Goal: Check status: Check status

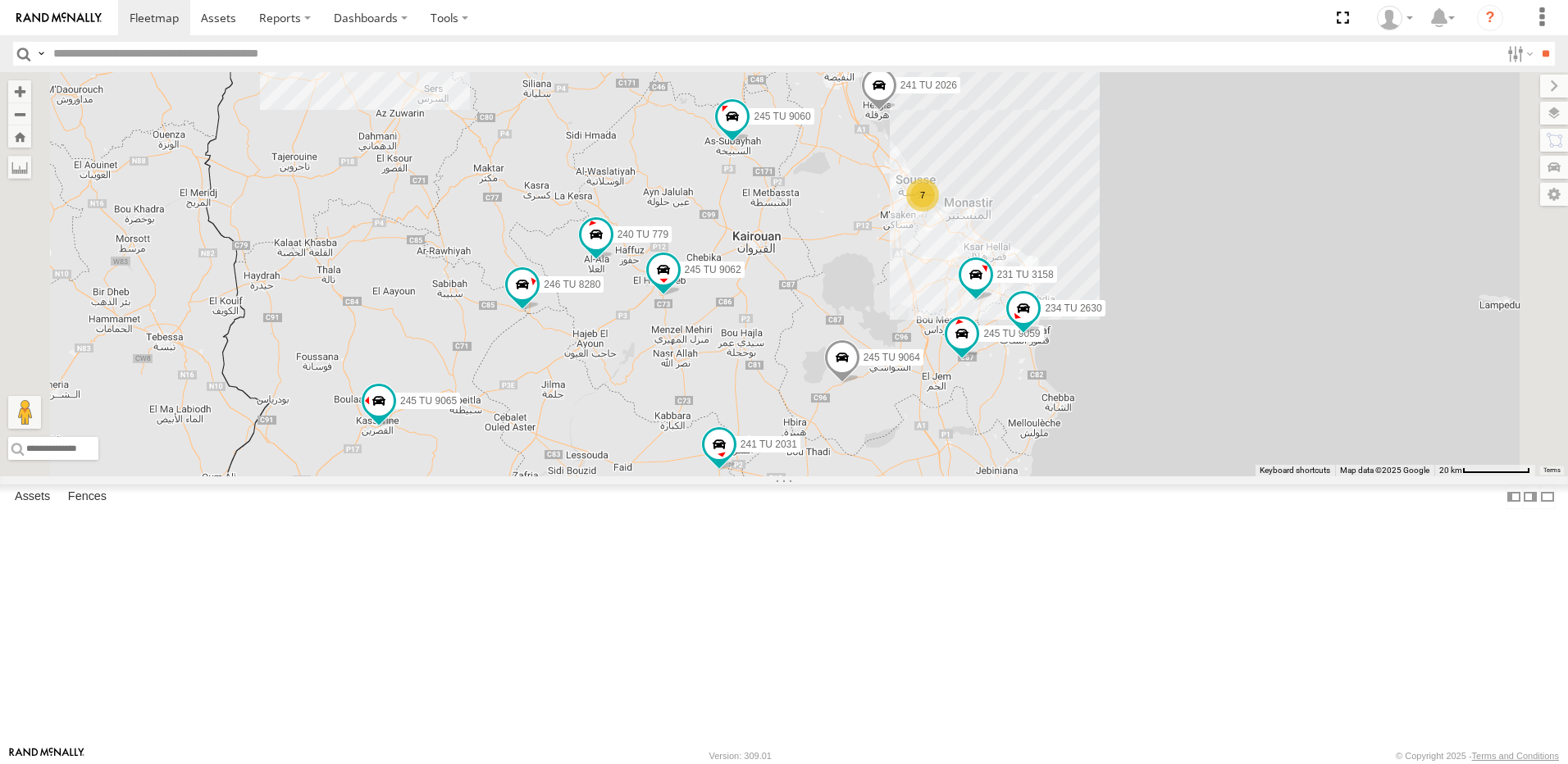
drag, startPoint x: 960, startPoint y: 295, endPoint x: 925, endPoint y: 463, distance: 171.6
click at [925, 463] on div "241 TU 2029 246 TU 8288 245 TU 9065 245 TU 9058 246 TU 8280 241 TU 2031 245 TU …" at bounding box center [784, 274] width 1568 height 404
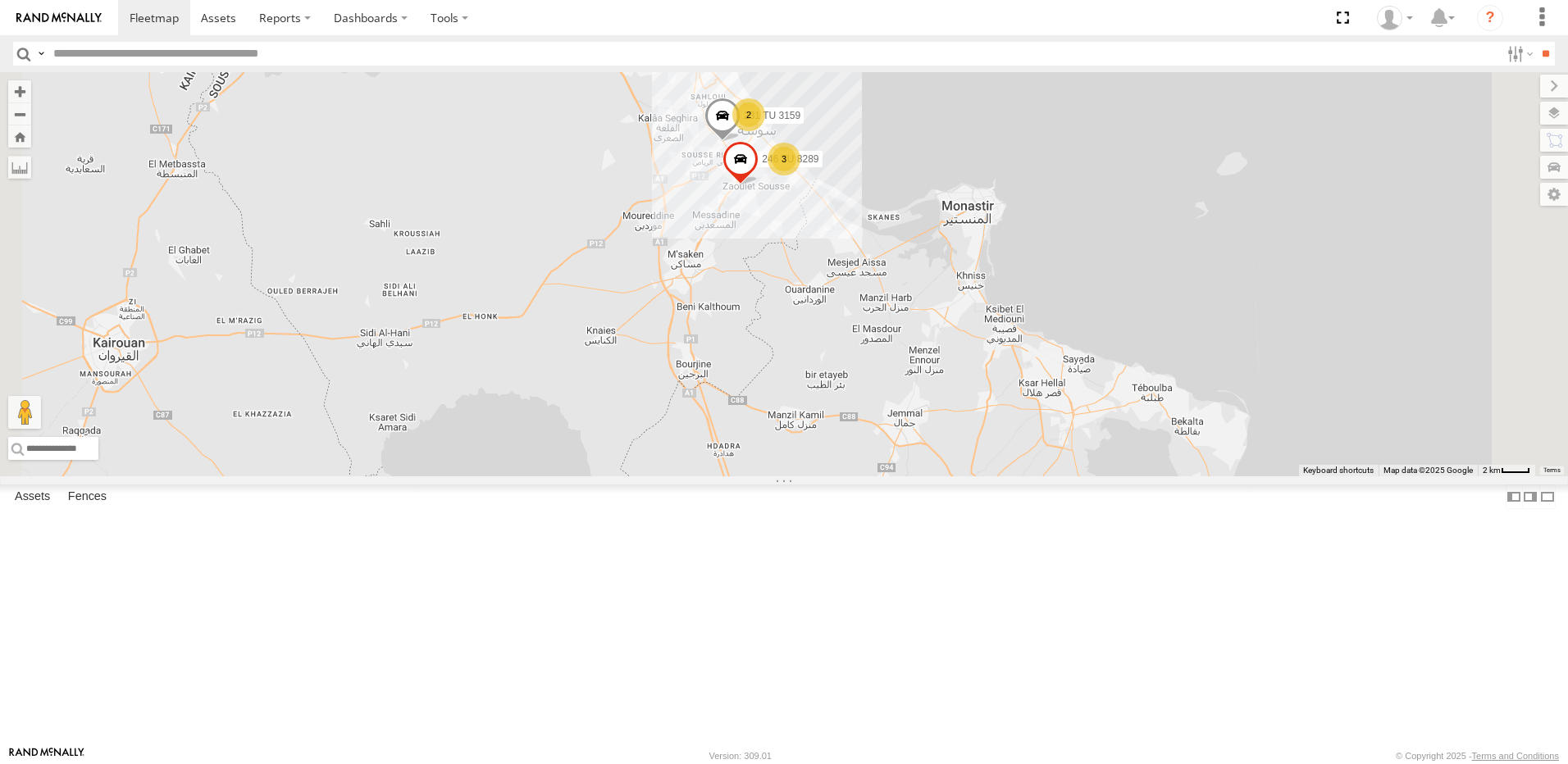
drag, startPoint x: 1018, startPoint y: 303, endPoint x: 998, endPoint y: 453, distance: 151.3
click at [998, 453] on div "241 TU 2029 246 TU 8288 245 TU 9065 245 TU 9058 246 TU 8280 241 TU 2031 245 TU …" at bounding box center [784, 274] width 1568 height 404
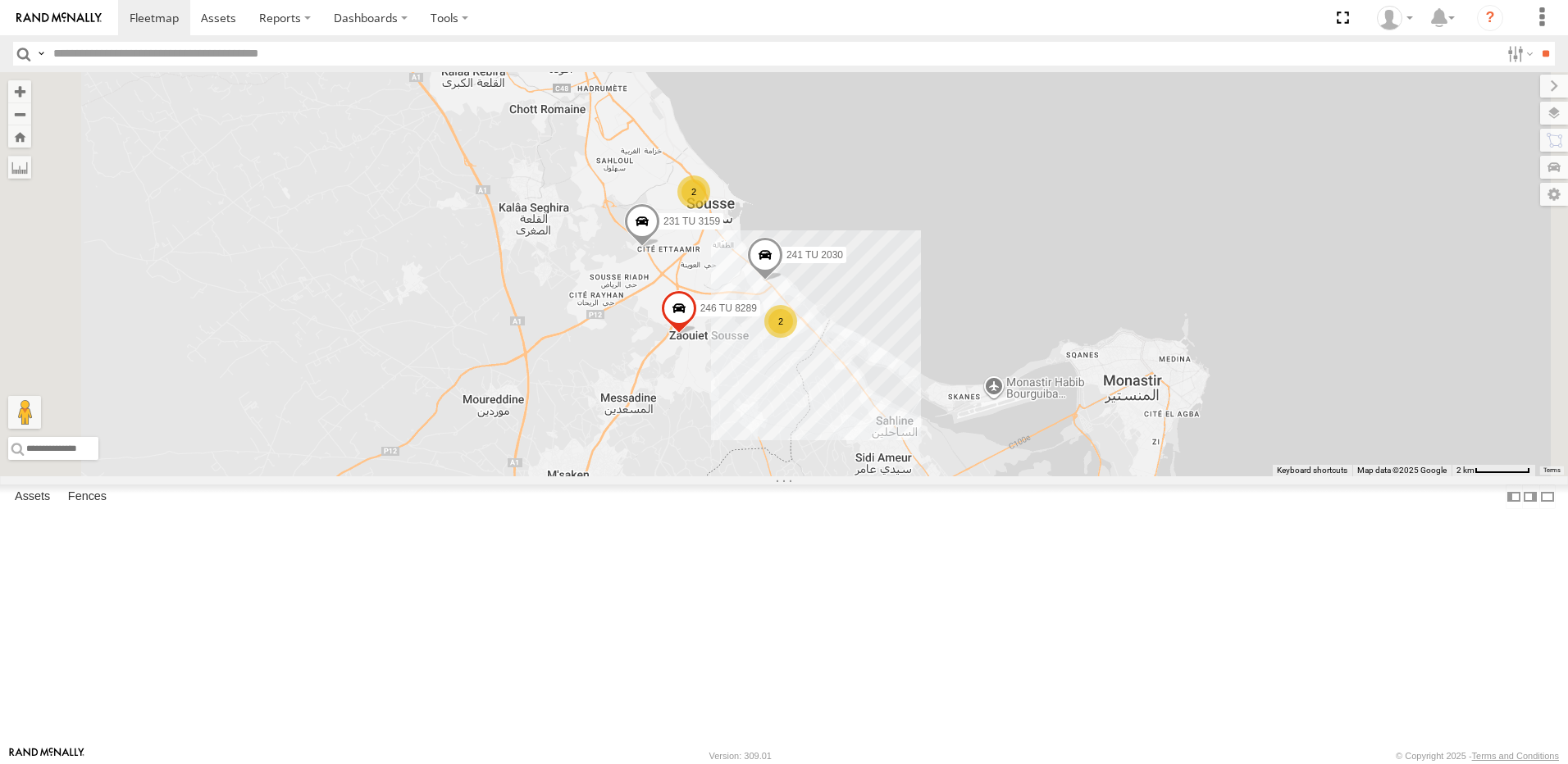
drag, startPoint x: 929, startPoint y: 455, endPoint x: 941, endPoint y: 528, distance: 74.0
click at [941, 476] on div "241 TU 2029 246 TU 8288 245 TU 9065 245 TU 9058 246 TU 8280 241 TU 2031 245 TU …" at bounding box center [784, 274] width 1568 height 404
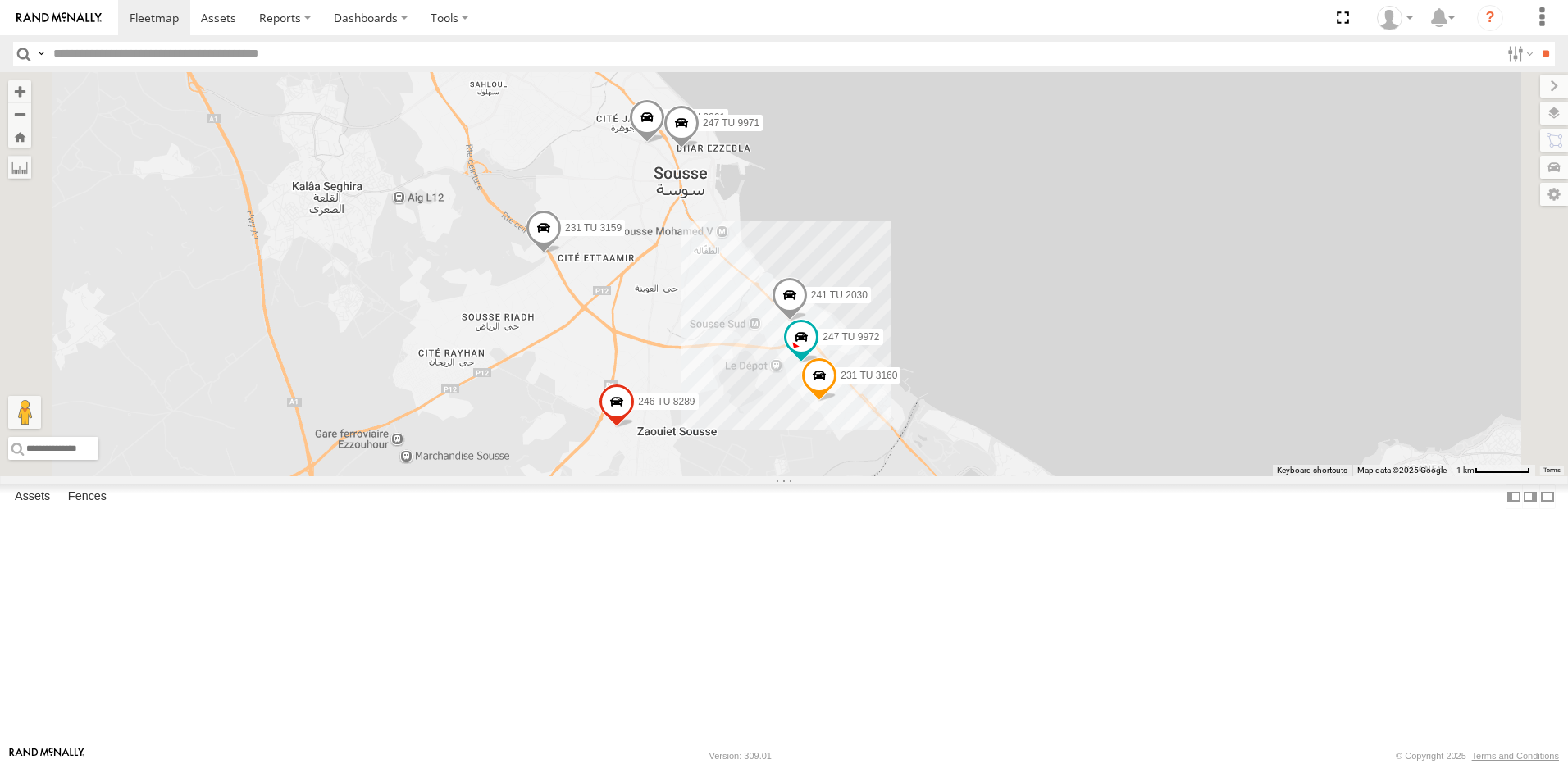
click at [700, 149] on span at bounding box center [681, 127] width 36 height 44
click at [863, 304] on div "241 TU 2029 246 TU 8288 245 TU 9065 245 TU 9058 246 TU 8280 241 TU 2031 245 TU …" at bounding box center [784, 274] width 1568 height 404
click at [665, 143] on span at bounding box center [647, 121] width 36 height 44
click at [851, 295] on div "241 TU 2029 246 TU 8288 245 TU 9065 245 TU 9058 246 TU 8280 241 TU 2031 245 TU …" at bounding box center [784, 274] width 1568 height 404
click at [816, 351] on span at bounding box center [801, 337] width 30 height 30
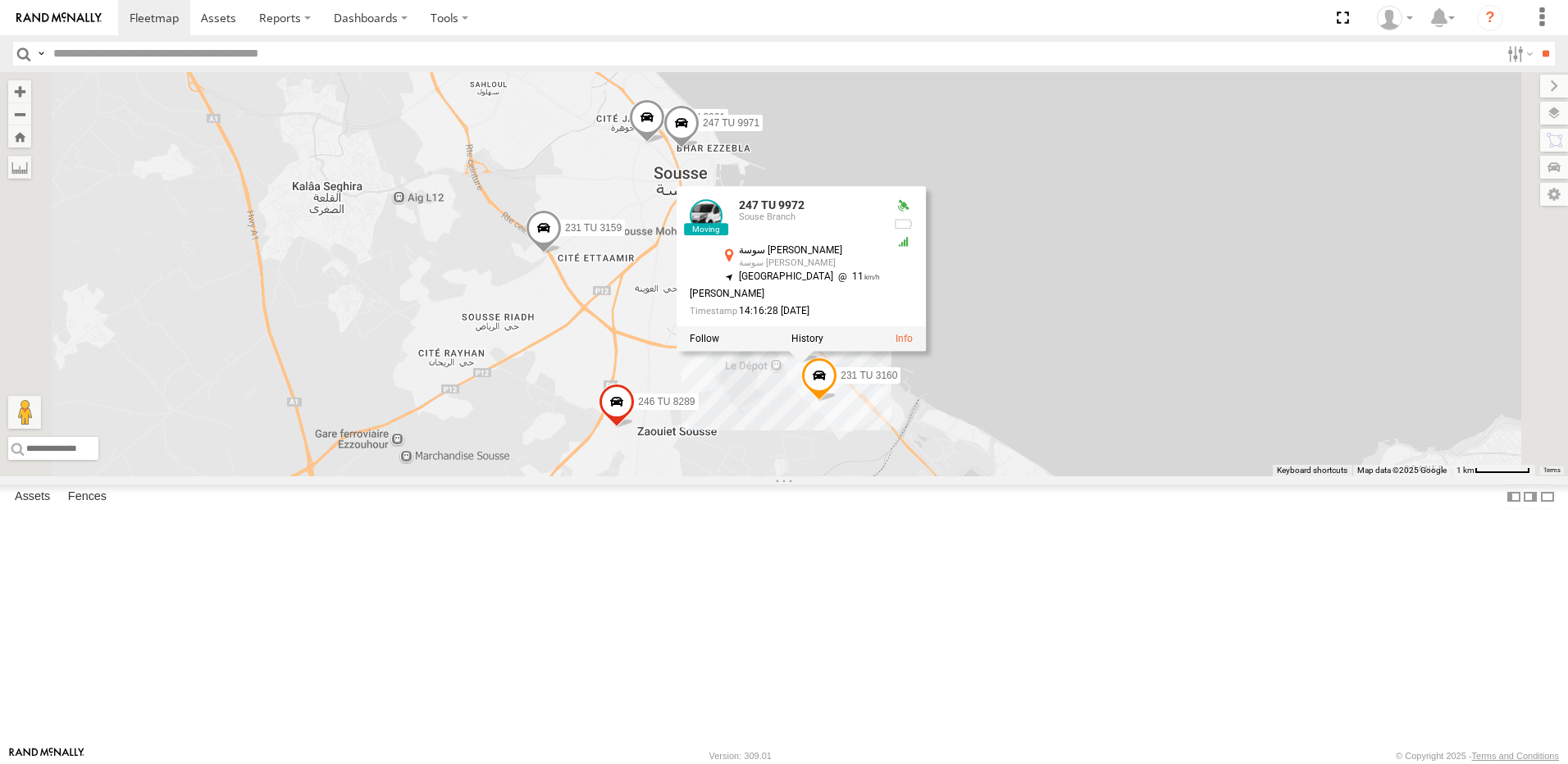
click at [969, 476] on div "241 TU 2029 246 TU 8288 245 TU 9065 245 TU 9058 246 TU 8280 241 TU 2031 245 TU …" at bounding box center [784, 274] width 1568 height 404
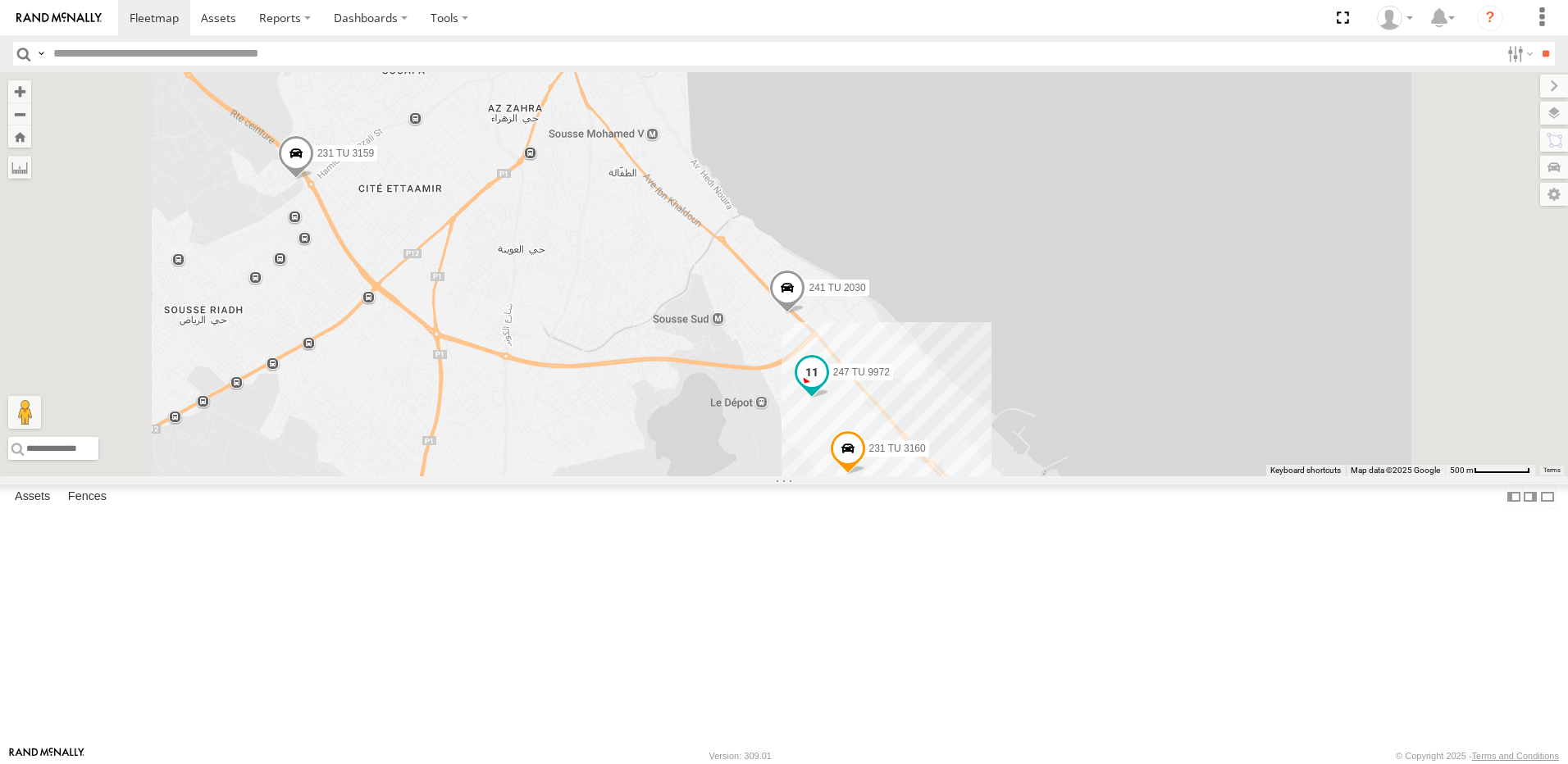
click at [827, 387] on span at bounding box center [812, 372] width 30 height 30
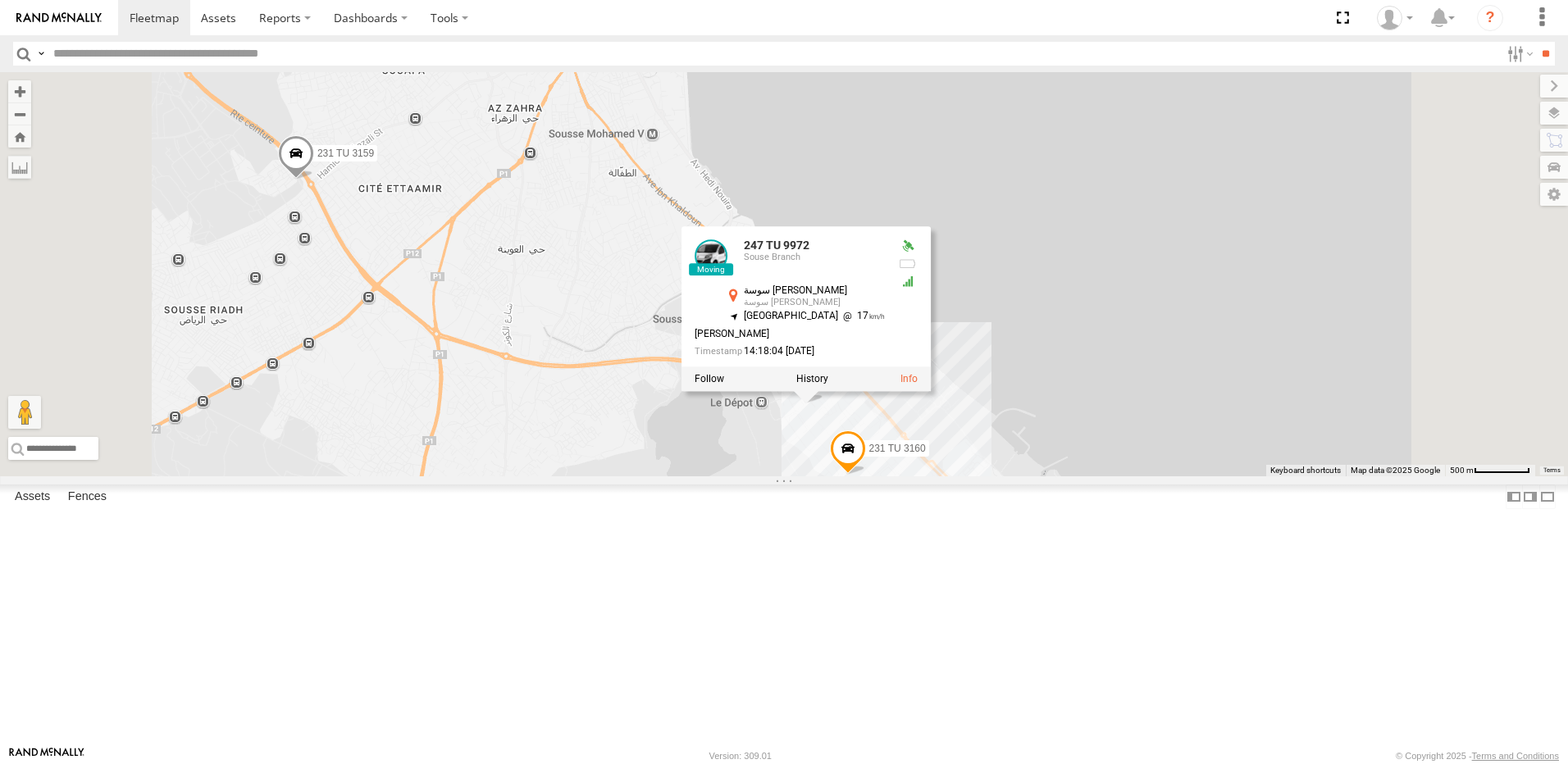
click at [970, 476] on div "241 TU 2029 246 TU 8288 245 TU 9065 245 TU 9058 246 TU 8280 241 TU 2031 245 TU …" at bounding box center [784, 274] width 1568 height 404
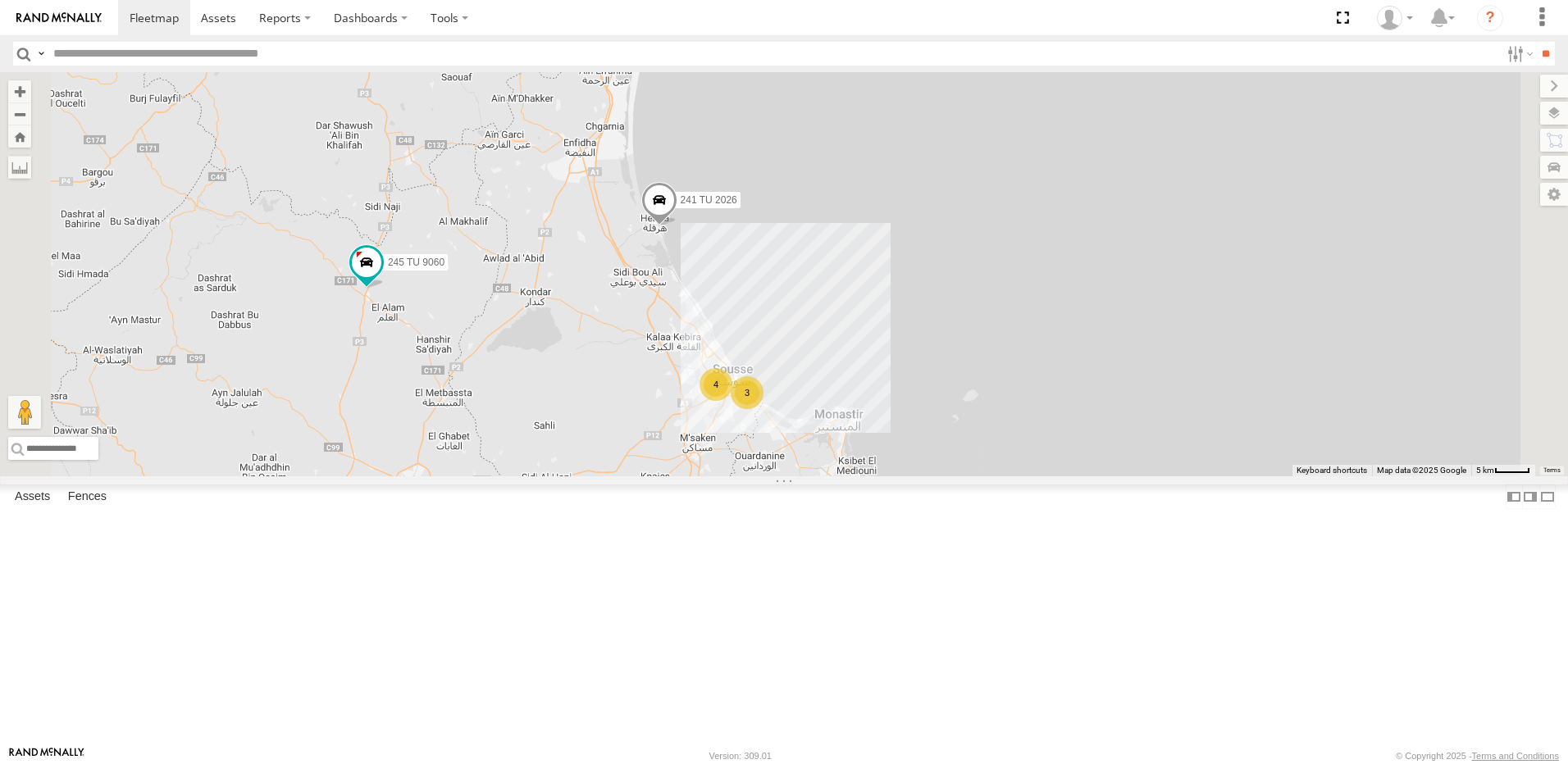
drag, startPoint x: 643, startPoint y: 460, endPoint x: 766, endPoint y: 493, distance: 127.3
click at [766, 476] on div "241 TU 2029 246 TU 8288 245 TU 9065 245 TU 9058 246 TU 8280 241 TU 2031 245 TU …" at bounding box center [784, 274] width 1568 height 404
click at [381, 277] on span at bounding box center [366, 262] width 30 height 30
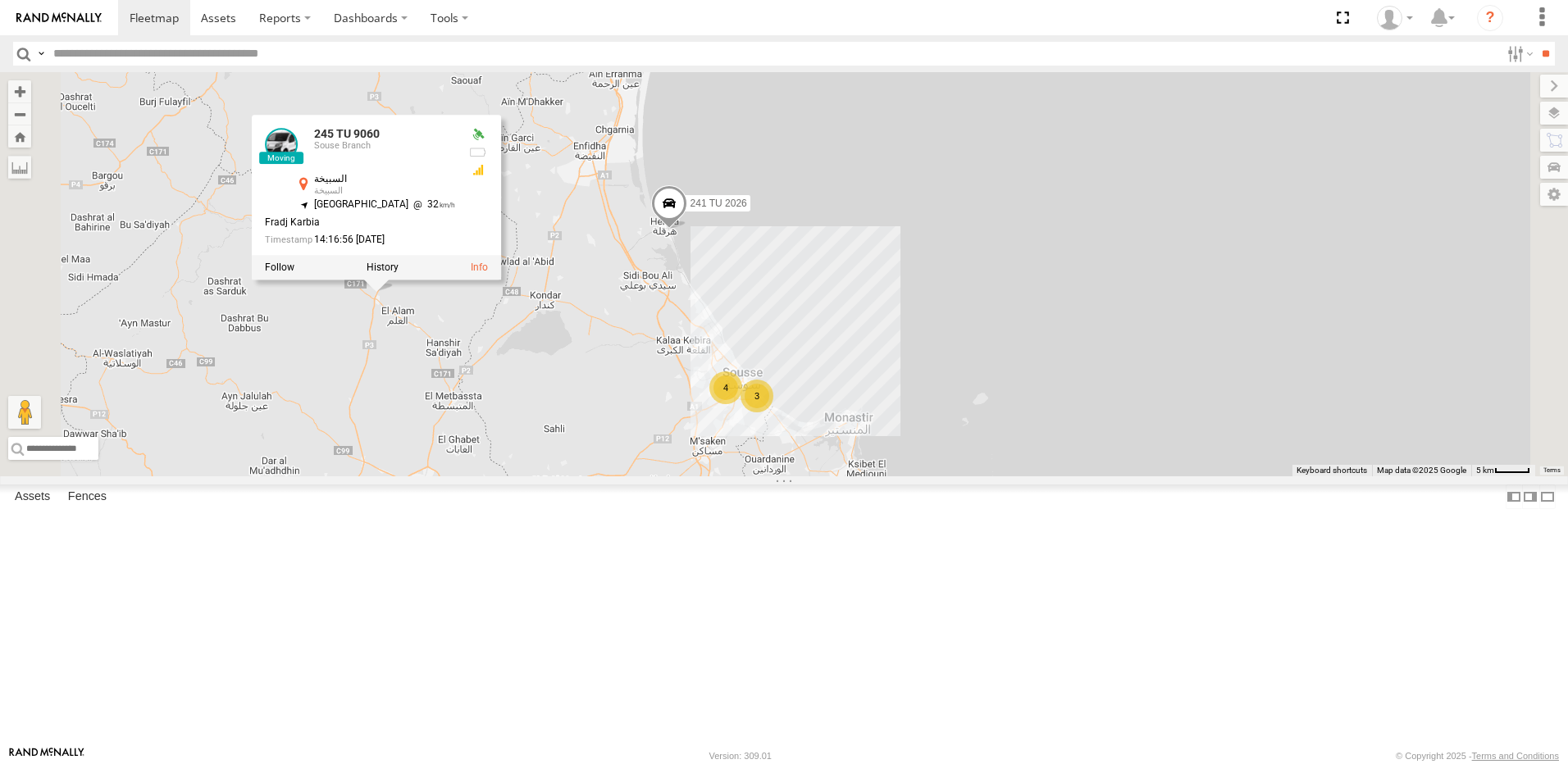
click at [604, 476] on div "241 TU 2029 246 TU 8288 245 TU 9065 245 TU 9058 246 TU 8280 241 TU 2031 245 TU …" at bounding box center [784, 274] width 1568 height 404
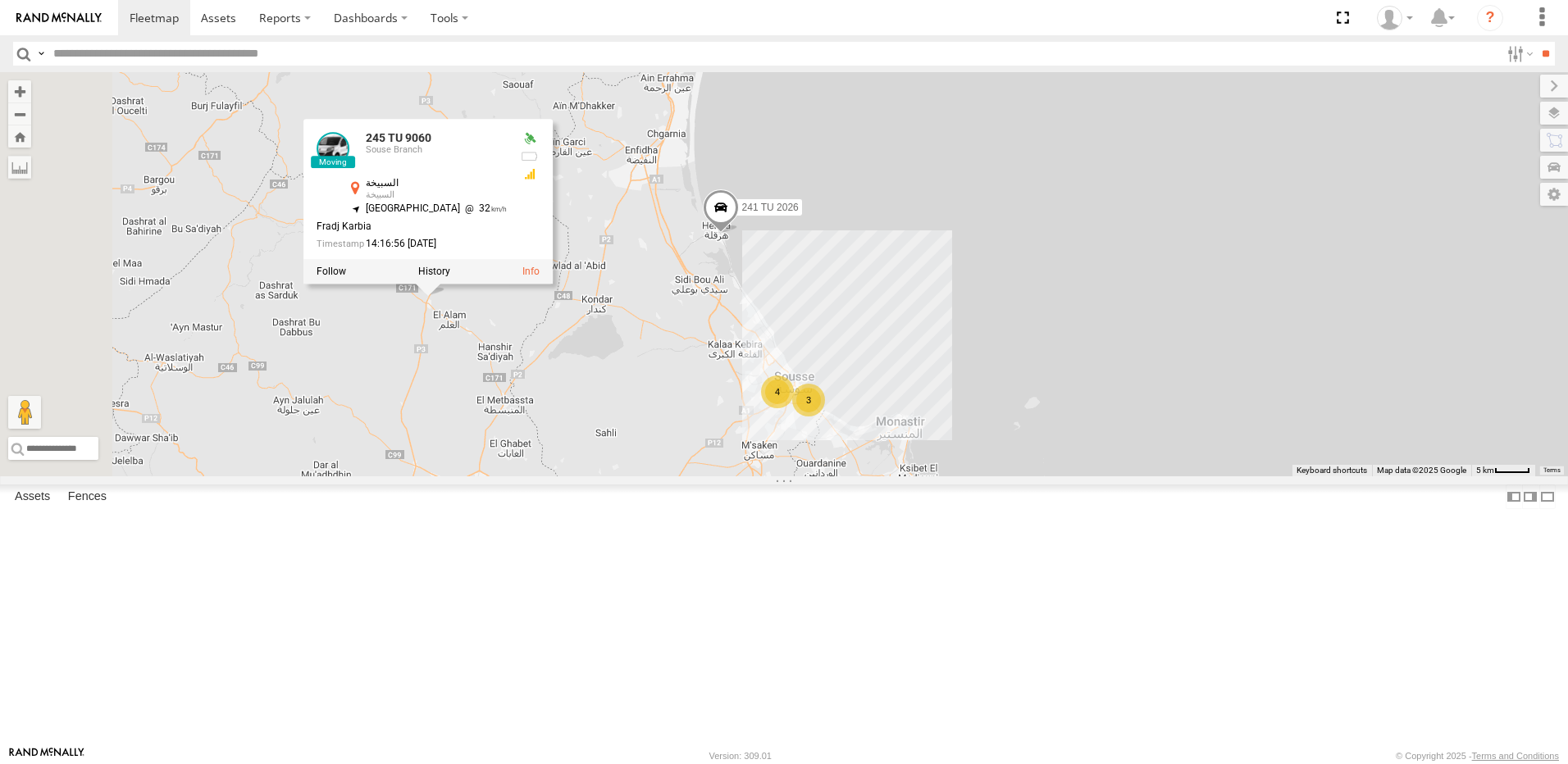
drag, startPoint x: 661, startPoint y: 553, endPoint x: 843, endPoint y: 447, distance: 210.6
click at [843, 448] on div "241 TU 2029 246 TU 8288 245 TU 9065 245 TU 9058 246 TU 8280 241 TU 2031 245 TU …" at bounding box center [784, 274] width 1568 height 404
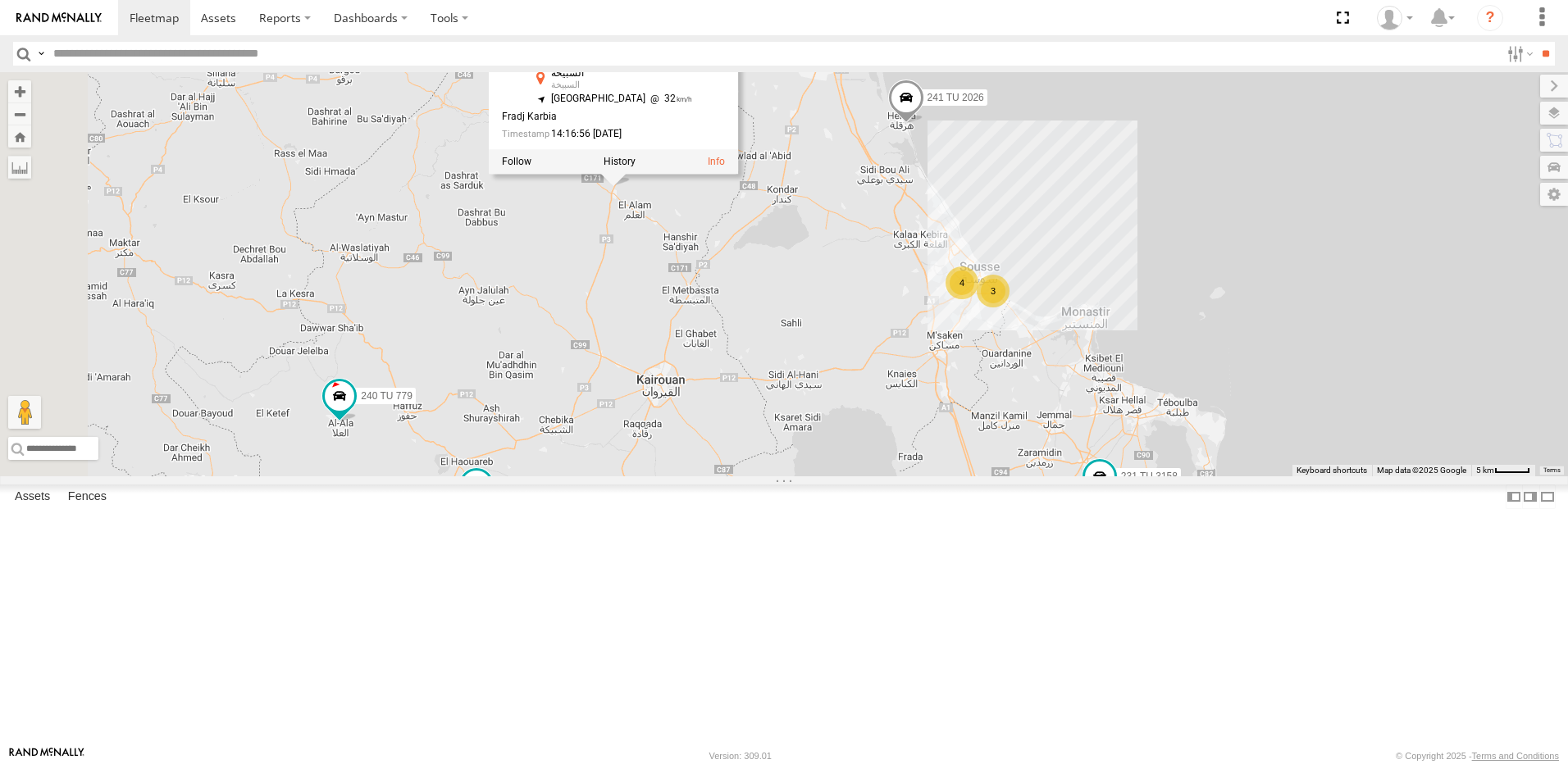
click at [792, 476] on div "241 TU 2029 246 TU 8288 245 TU 9065 245 TU 9058 246 TU 8280 241 TU 2031 245 TU …" at bounding box center [784, 274] width 1568 height 404
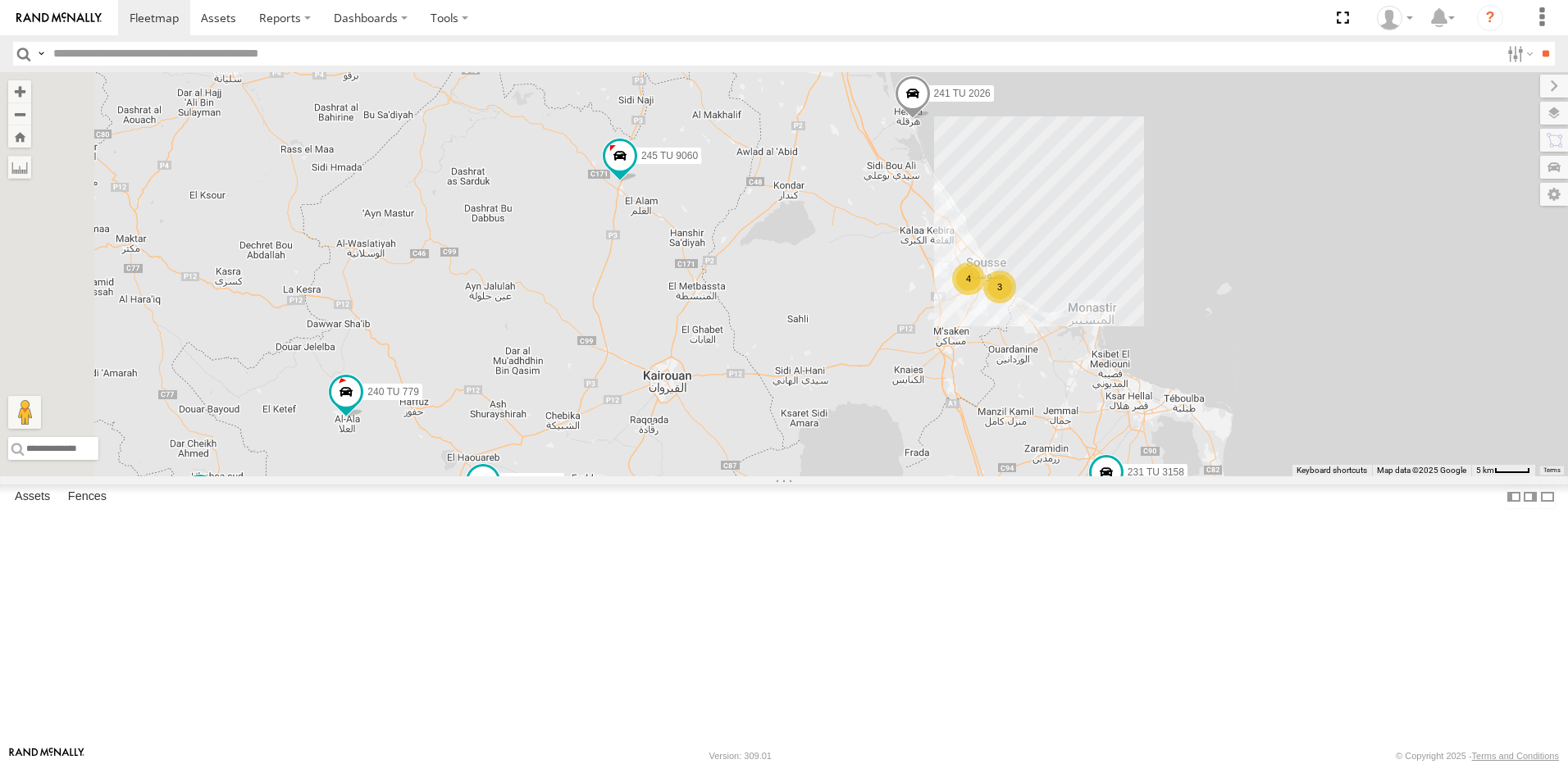
drag, startPoint x: 676, startPoint y: 529, endPoint x: 740, endPoint y: 385, distance: 157.6
click at [740, 385] on div "241 TU 2029 246 TU 8288 245 TU 9065 245 TU 9058 246 TU 8280 241 TU 2031 245 TU …" at bounding box center [784, 274] width 1568 height 404
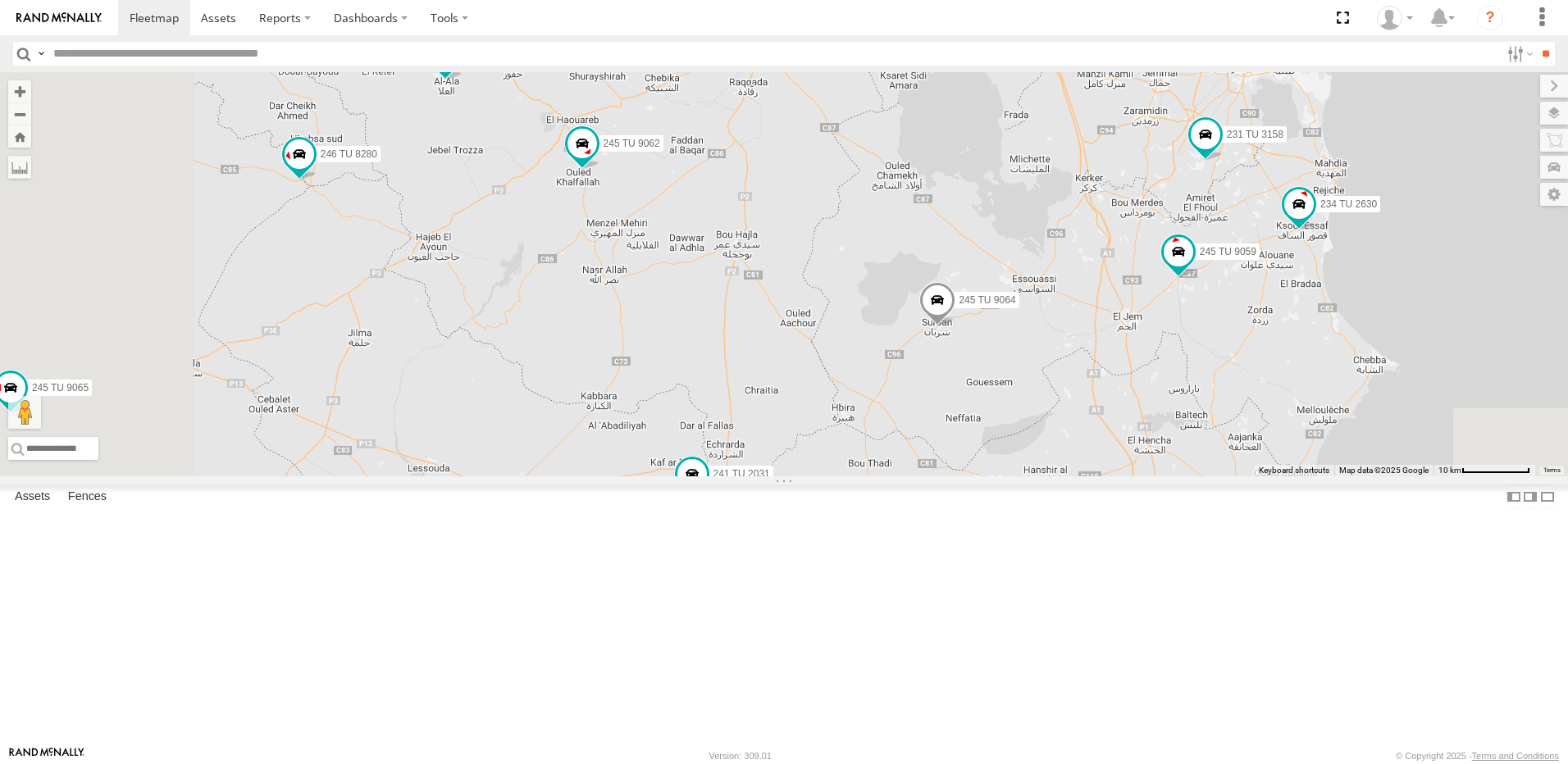
drag, startPoint x: 763, startPoint y: 570, endPoint x: 776, endPoint y: 454, distance: 116.7
click at [776, 454] on div "241 TU 2029 246 TU 8288 245 TU 9065 245 TU 9058 246 TU 8280 241 TU 2031 245 TU …" at bounding box center [784, 274] width 1568 height 404
